Goal: Task Accomplishment & Management: Complete application form

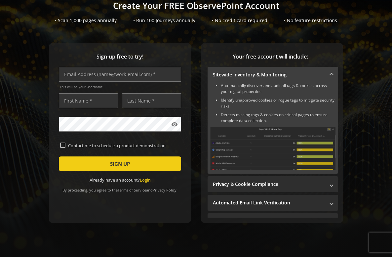
scroll to position [48, 0]
click at [76, 77] on input "text" at bounding box center [120, 74] width 122 height 15
type input "[PERSON_NAME][EMAIL_ADDRESS][DOMAIN_NAME]"
type input "[PERSON_NAME]"
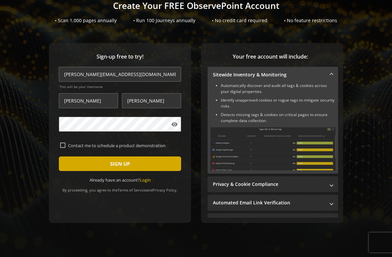
click at [124, 161] on span "SIGN UP" at bounding box center [120, 164] width 20 height 12
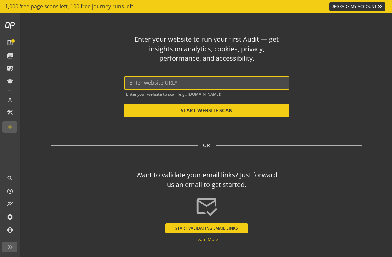
click at [167, 81] on input "text" at bounding box center [206, 83] width 155 height 6
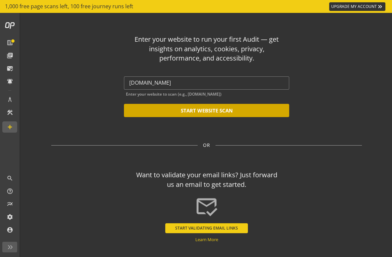
click at [185, 107] on button "START WEBSITE SCAN" at bounding box center [206, 110] width 165 height 13
type input "[URL][DOMAIN_NAME]"
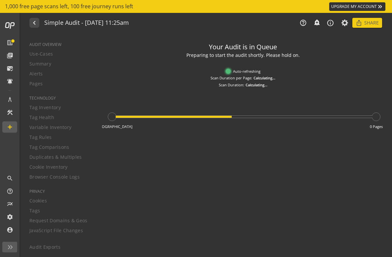
type textarea "Notes can include: -a description of what this audit is validating -changes in …"
